Goal: Task Accomplishment & Management: Use online tool/utility

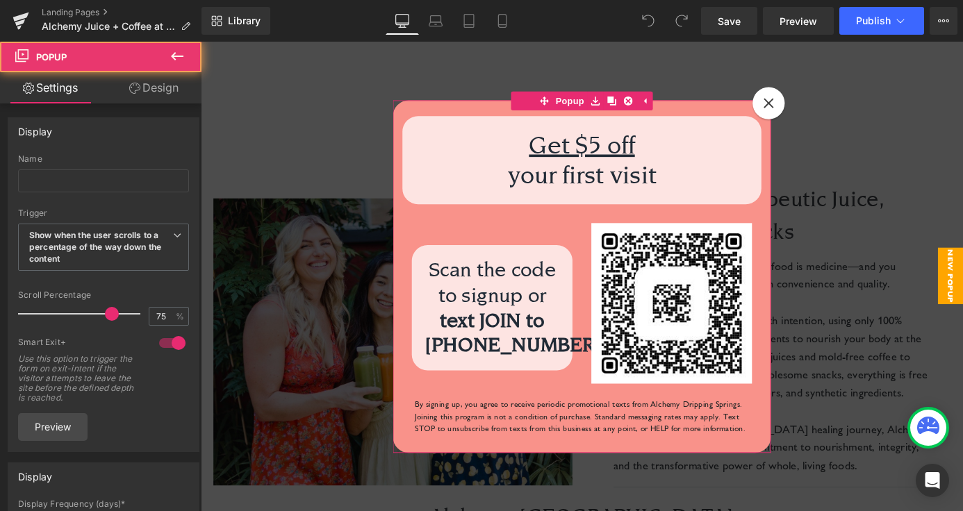
click at [832, 106] on icon at bounding box center [827, 109] width 12 height 12
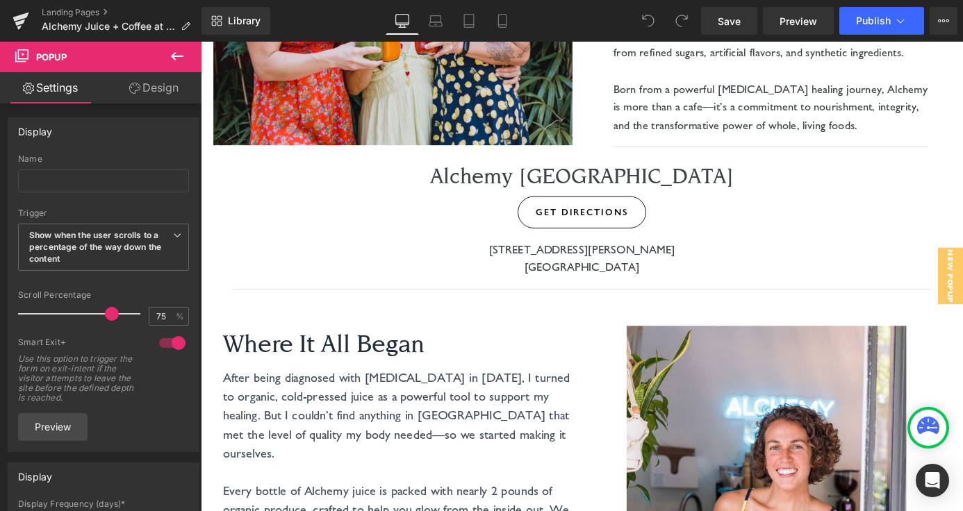
scroll to position [378, 0]
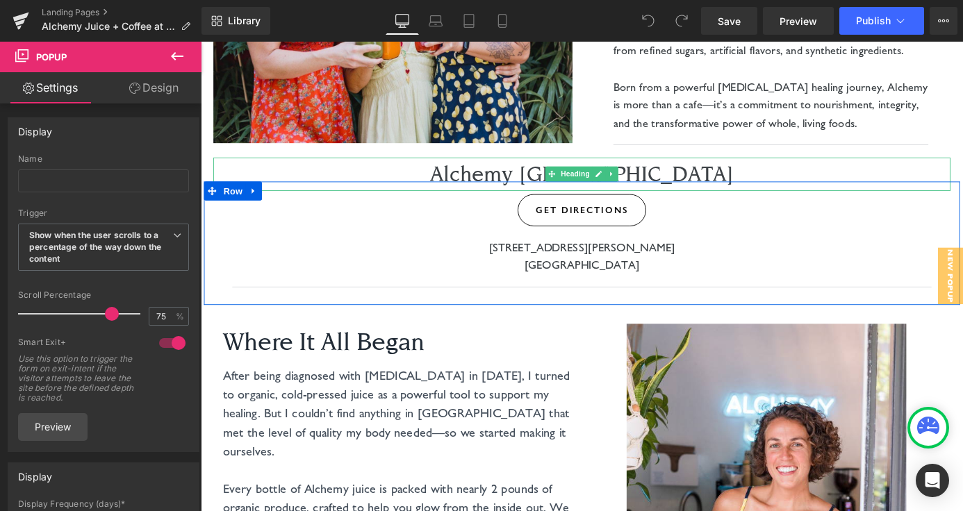
click at [677, 189] on h1 "Alchemy [GEOGRAPHIC_DATA]" at bounding box center [620, 187] width 771 height 37
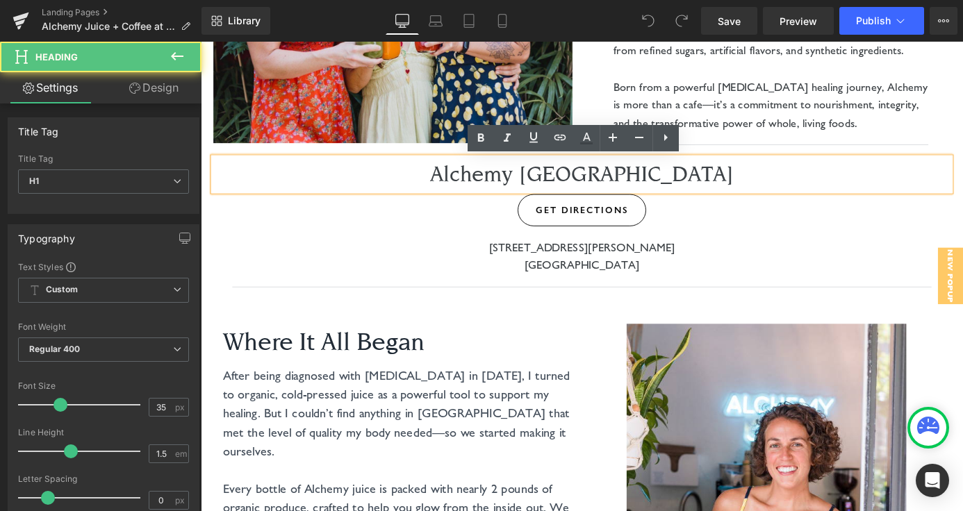
click at [697, 188] on h1 "Alchemy [GEOGRAPHIC_DATA]" at bounding box center [620, 187] width 771 height 37
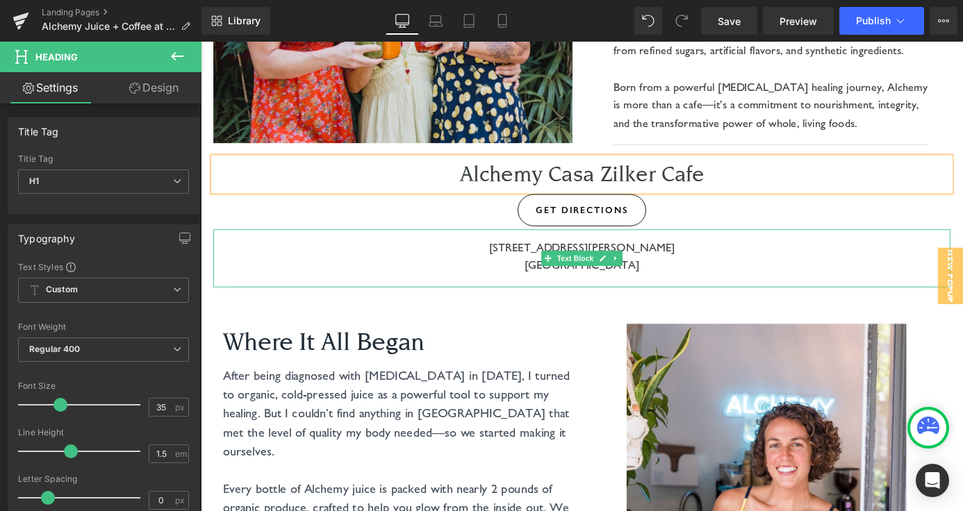
click at [695, 267] on p "[STREET_ADDRESS][PERSON_NAME]" at bounding box center [620, 269] width 771 height 20
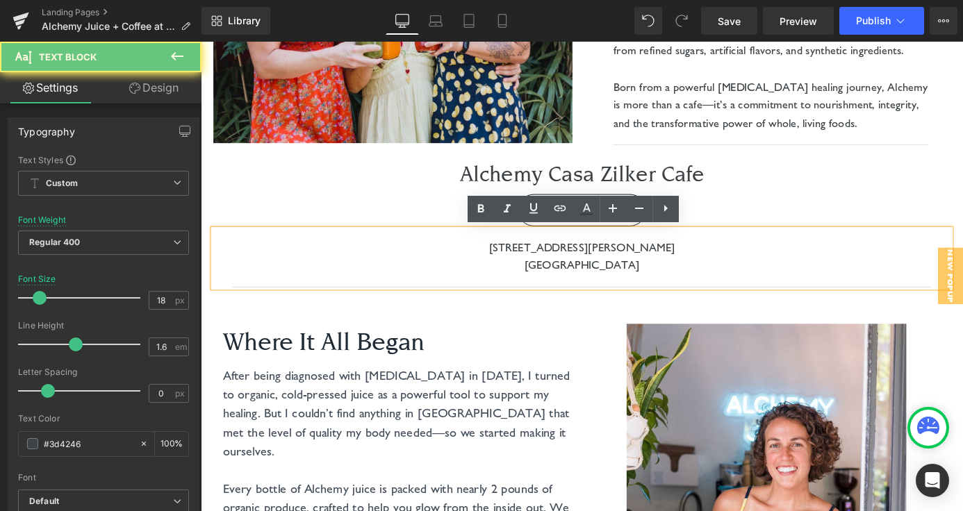
click at [695, 267] on p "[STREET_ADDRESS][PERSON_NAME]" at bounding box center [620, 269] width 771 height 20
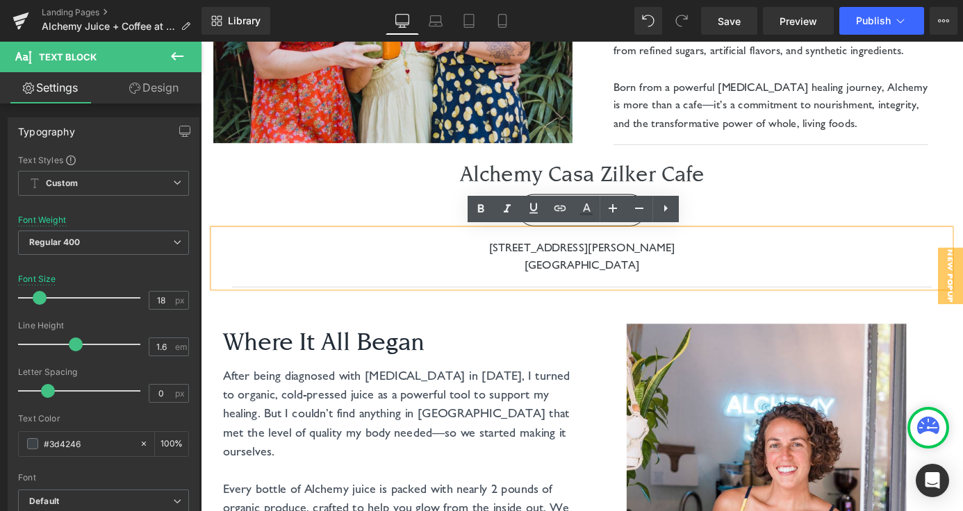
click at [563, 270] on p "[STREET_ADDRESS][PERSON_NAME]" at bounding box center [620, 269] width 771 height 20
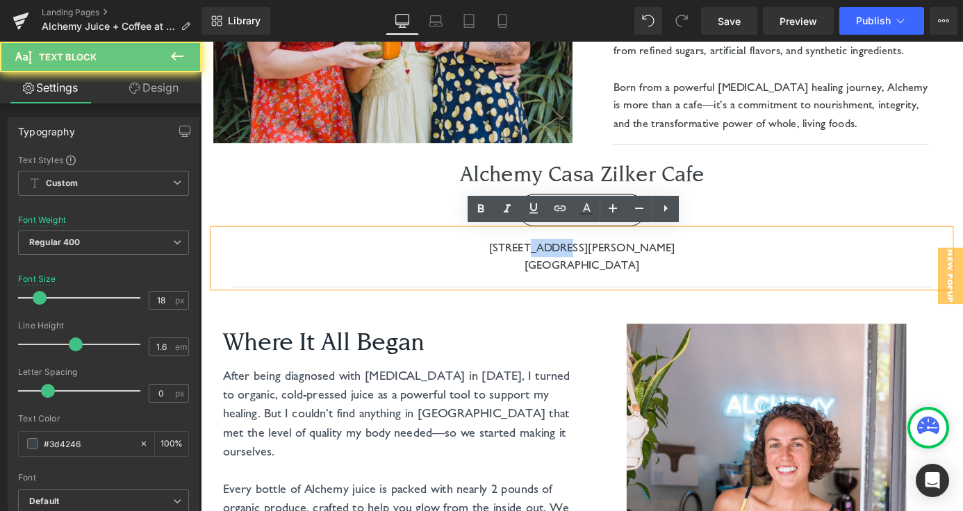
click at [563, 270] on p "[STREET_ADDRESS][PERSON_NAME]" at bounding box center [620, 269] width 771 height 20
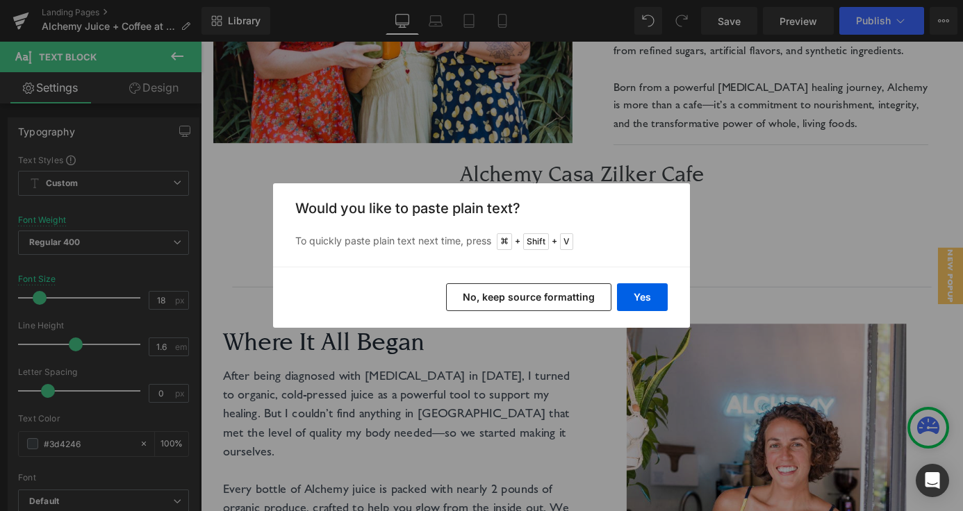
drag, startPoint x: 563, startPoint y: 301, endPoint x: 638, endPoint y: 231, distance: 103.2
click at [638, 231] on div "Back to Library Insert Would you like to paste plain text? To quickly paste pla…" at bounding box center [481, 255] width 417 height 144
click at [646, 288] on button "Yes" at bounding box center [642, 297] width 51 height 28
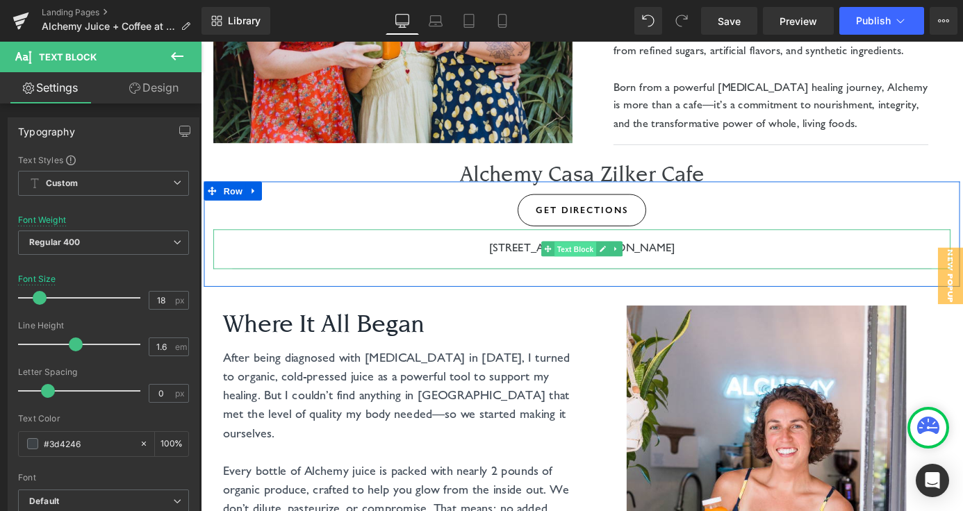
click at [614, 271] on span "Text Block" at bounding box center [613, 271] width 46 height 17
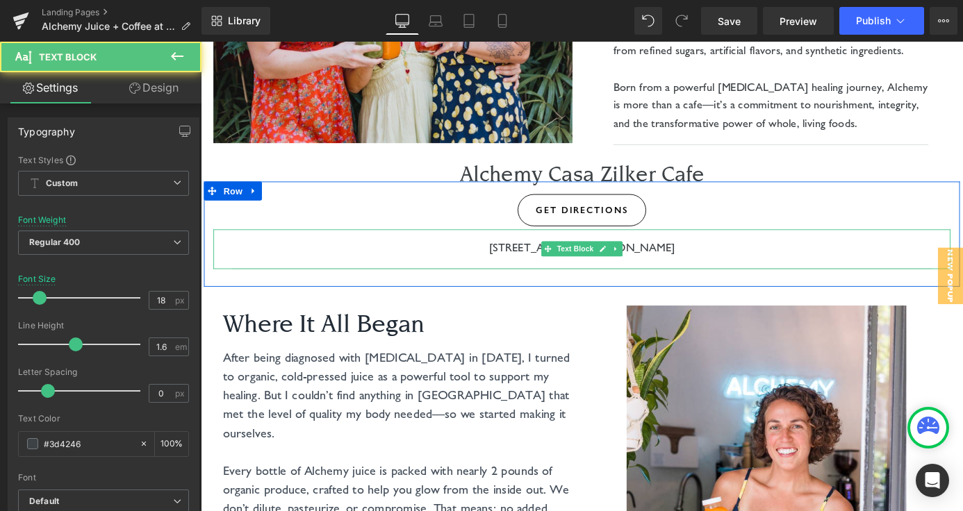
click at [724, 267] on span "[STREET_ADDRESS][PERSON_NAME]" at bounding box center [621, 268] width 205 height 15
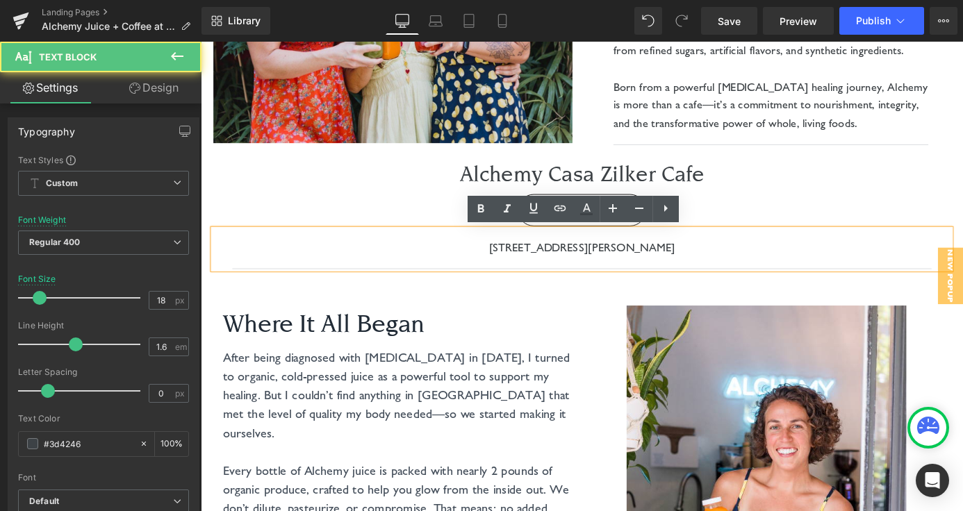
click at [580, 269] on span "[STREET_ADDRESS][PERSON_NAME]" at bounding box center [621, 268] width 205 height 15
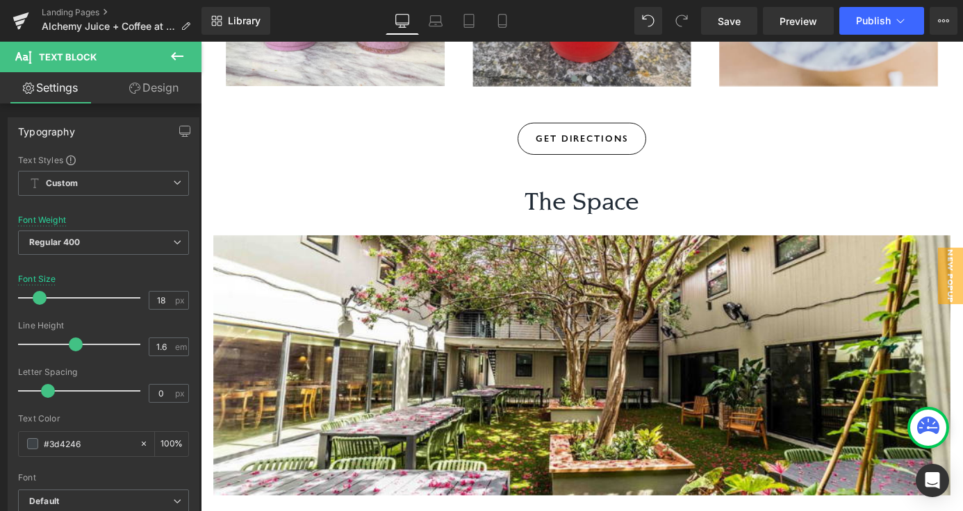
scroll to position [2294, 0]
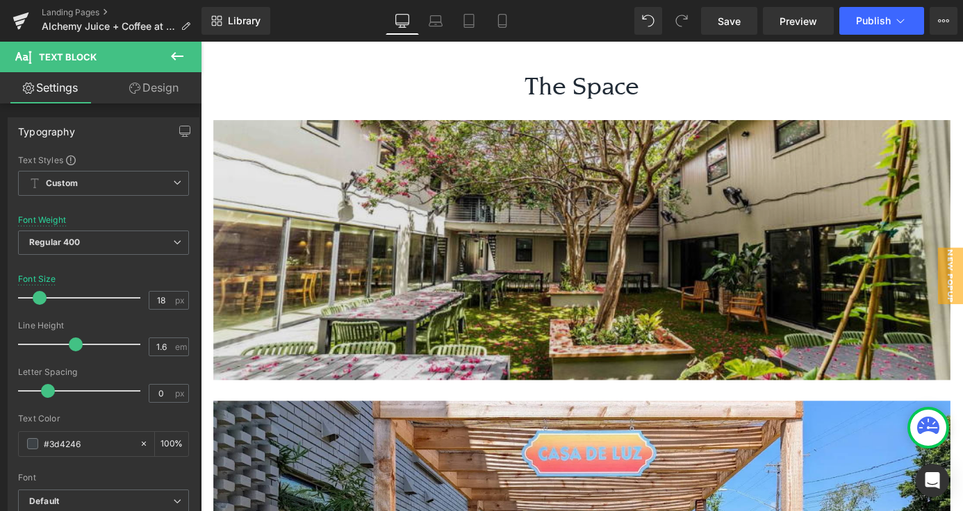
click at [620, 247] on img at bounding box center [621, 272] width 813 height 287
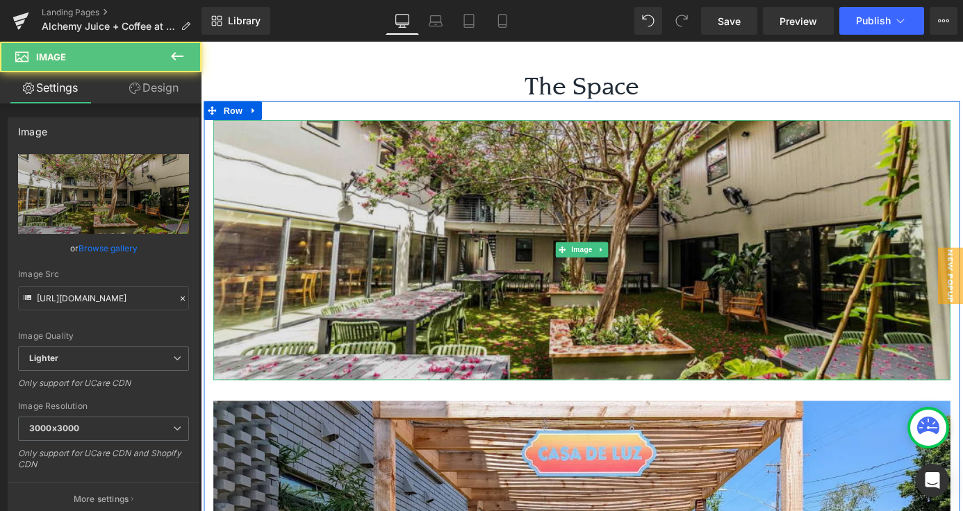
click at [673, 315] on img at bounding box center [621, 272] width 813 height 287
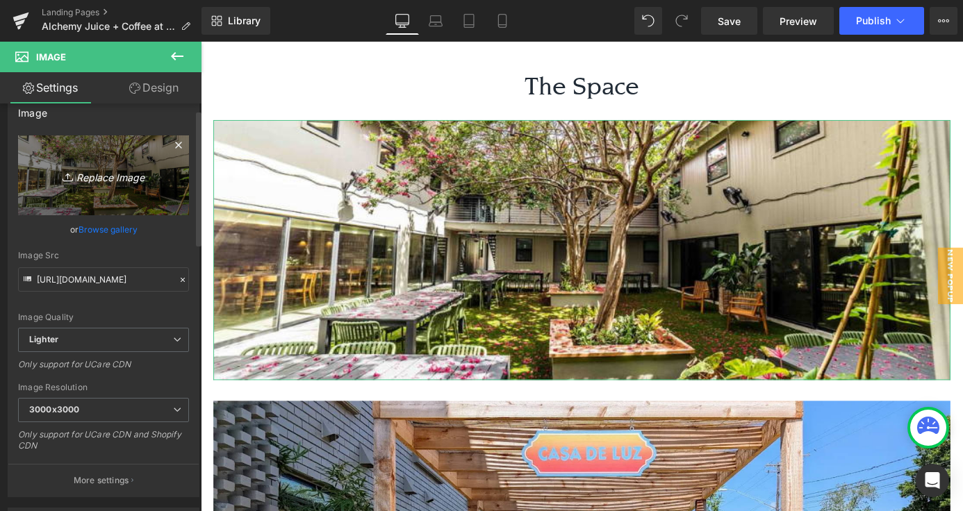
scroll to position [0, 0]
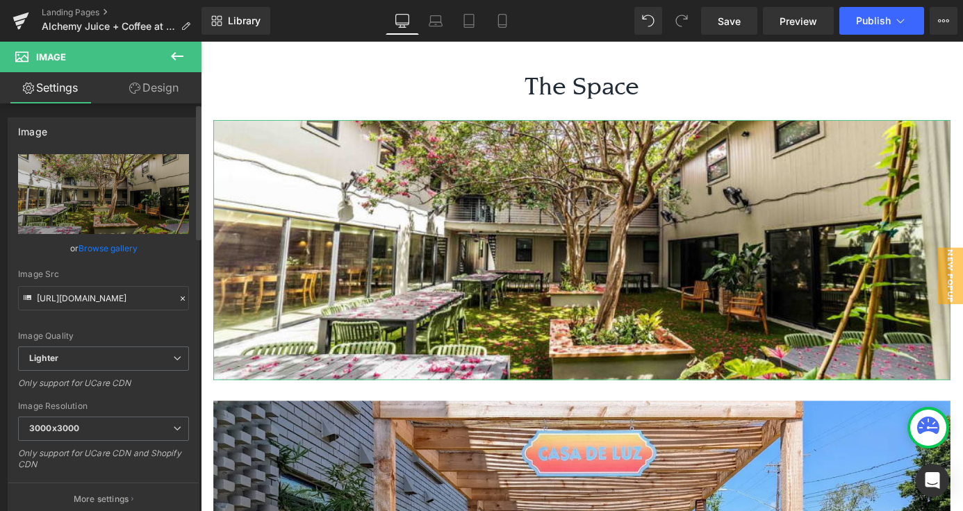
click at [113, 249] on link "Browse gallery" at bounding box center [107, 248] width 59 height 24
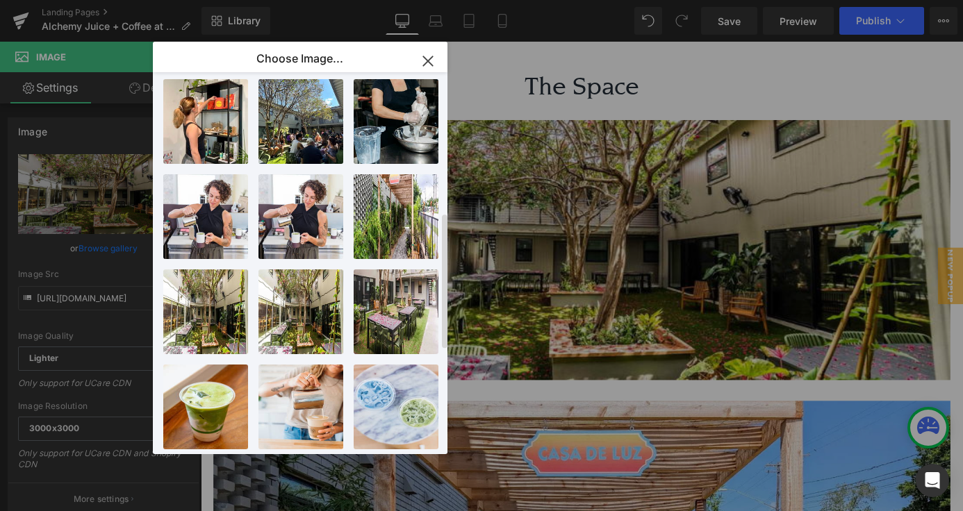
scroll to position [416, 0]
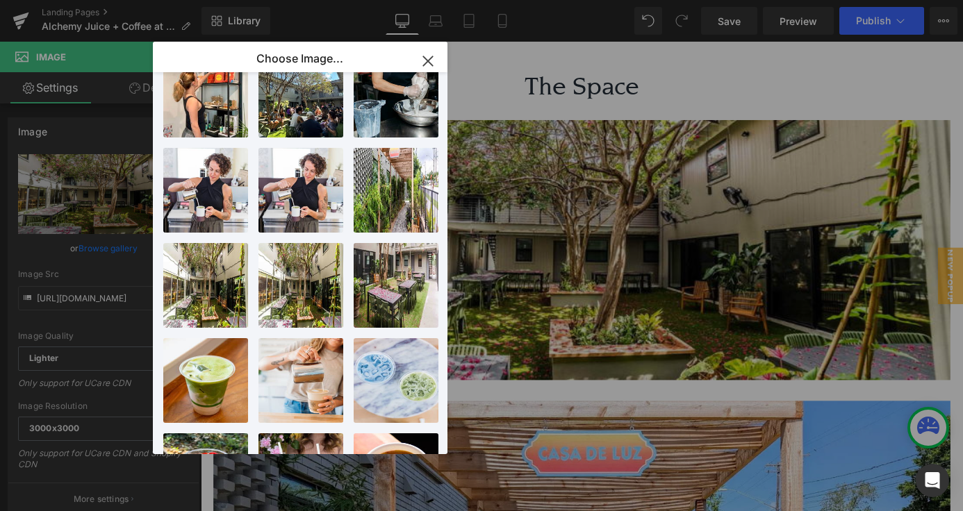
click at [423, 69] on icon "button" at bounding box center [428, 61] width 22 height 22
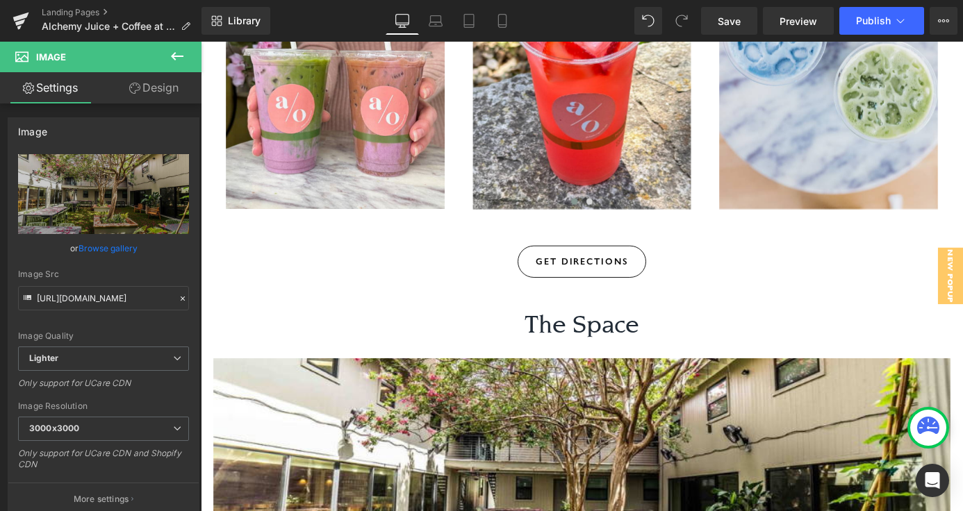
scroll to position [2040, 0]
